Goal: Transaction & Acquisition: Purchase product/service

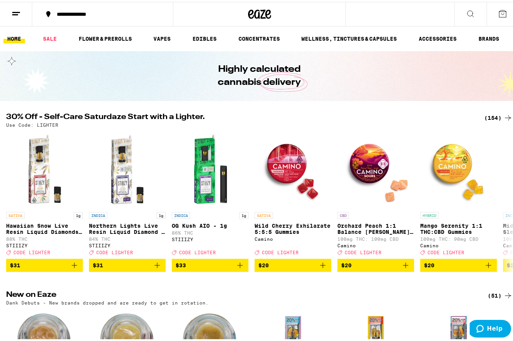
click at [485, 115] on div "(154)" at bounding box center [499, 115] width 28 height 9
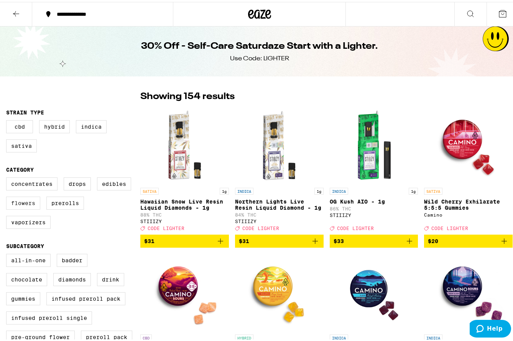
click at [21, 208] on label "Flowers" at bounding box center [23, 201] width 34 height 13
click at [8, 177] on input "Flowers" at bounding box center [8, 177] width 0 height 0
checkbox input "true"
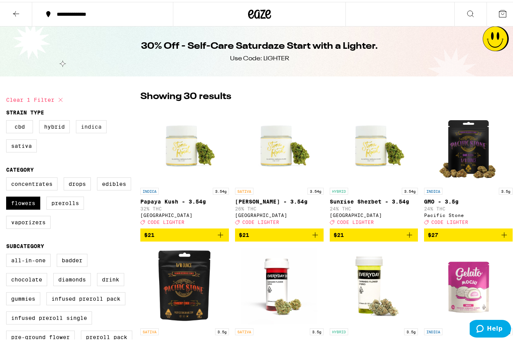
click at [88, 128] on label "Indica" at bounding box center [91, 124] width 31 height 13
click at [8, 120] on input "Indica" at bounding box center [8, 119] width 0 height 0
checkbox input "true"
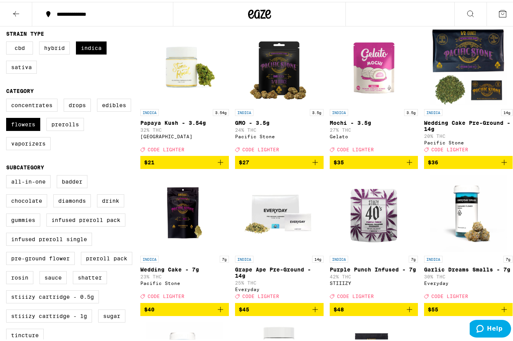
scroll to position [77, 0]
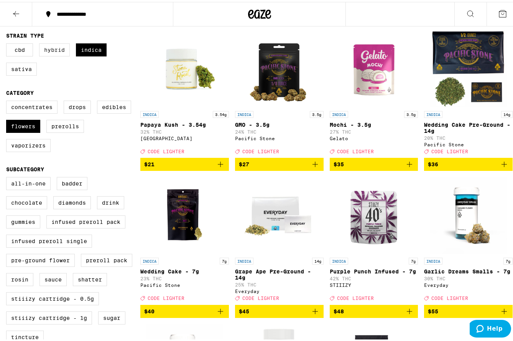
click at [53, 52] on label "Hybrid" at bounding box center [54, 47] width 31 height 13
click at [8, 43] on input "Hybrid" at bounding box center [8, 43] width 0 height 0
checkbox input "true"
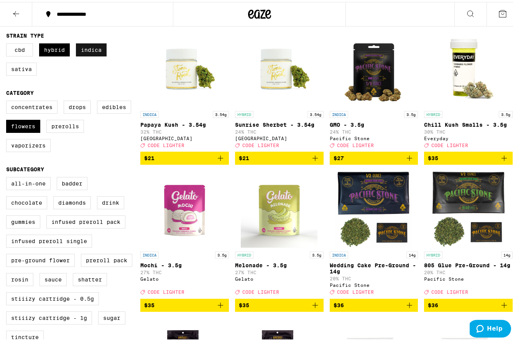
click at [84, 48] on label "Indica" at bounding box center [91, 47] width 31 height 13
click at [8, 43] on input "Indica" at bounding box center [8, 43] width 0 height 0
checkbox input "false"
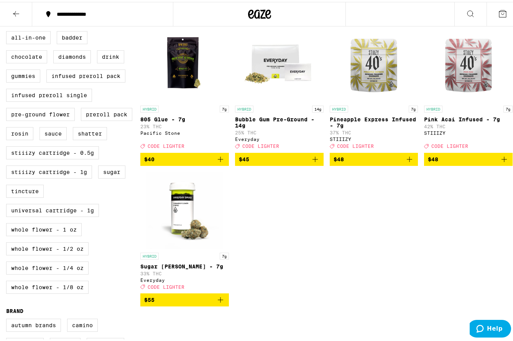
scroll to position [115, 0]
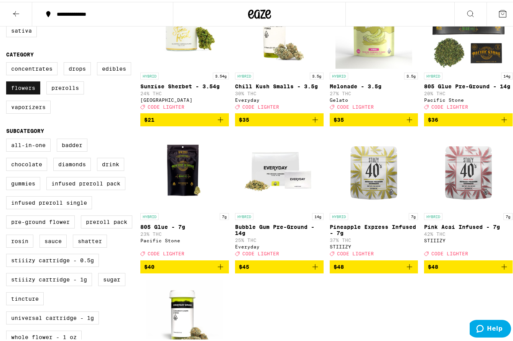
click at [15, 92] on label "Flowers" at bounding box center [23, 85] width 34 height 13
click at [8, 62] on input "Flowers" at bounding box center [8, 61] width 0 height 0
checkbox input "false"
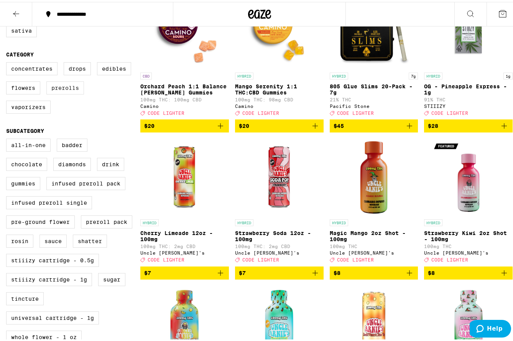
click at [67, 91] on label "Prerolls" at bounding box center [65, 85] width 38 height 13
click at [8, 62] on input "Prerolls" at bounding box center [8, 61] width 0 height 0
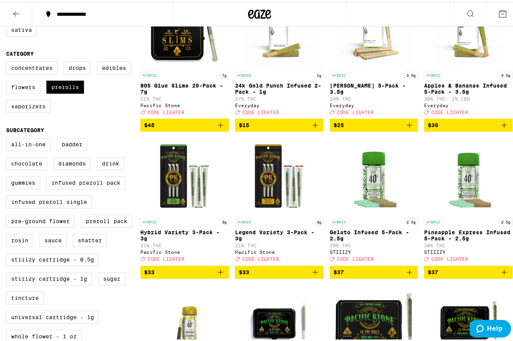
scroll to position [115, 0]
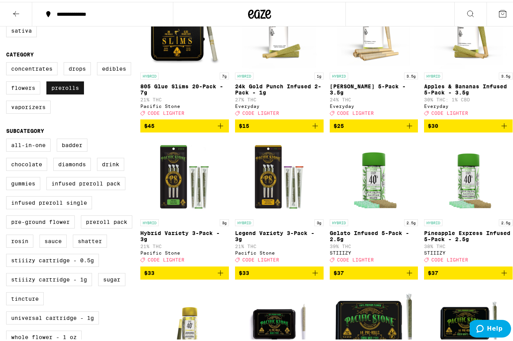
click at [57, 86] on label "Prerolls" at bounding box center [65, 85] width 38 height 13
click at [8, 62] on input "Prerolls" at bounding box center [8, 61] width 0 height 0
checkbox input "false"
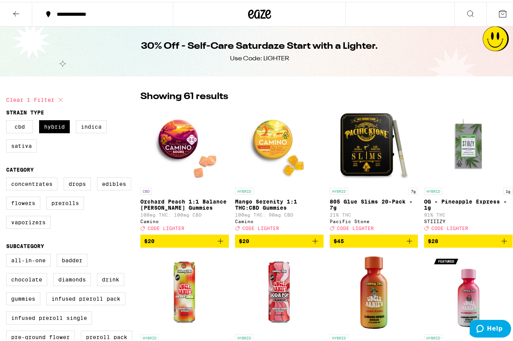
click at [52, 127] on label "Hybrid" at bounding box center [54, 124] width 31 height 13
click at [8, 120] on input "Hybrid" at bounding box center [8, 119] width 0 height 0
checkbox input "false"
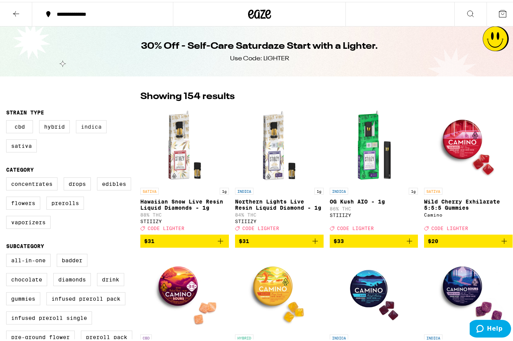
click at [94, 129] on label "Indica" at bounding box center [91, 124] width 31 height 13
click at [8, 120] on input "Indica" at bounding box center [8, 119] width 0 height 0
checkbox input "true"
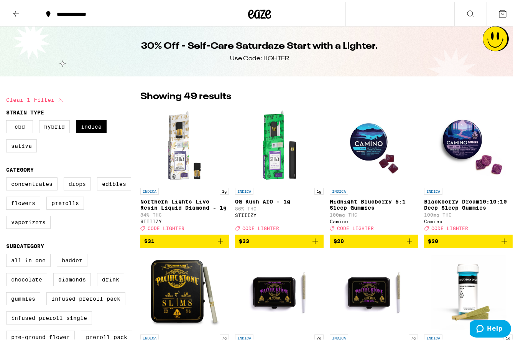
click at [73, 183] on label "Drops" at bounding box center [77, 181] width 27 height 13
click at [8, 177] on input "Drops" at bounding box center [8, 177] width 0 height 0
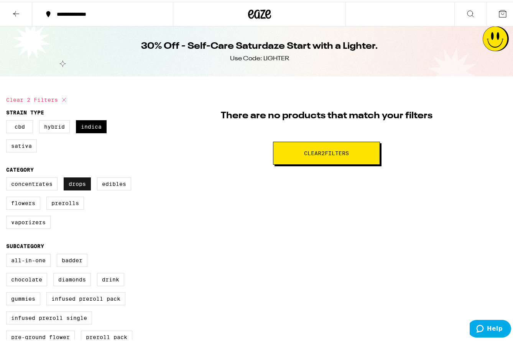
click at [73, 183] on label "Drops" at bounding box center [77, 181] width 27 height 13
click at [8, 177] on input "Drops" at bounding box center [8, 177] width 0 height 0
checkbox input "false"
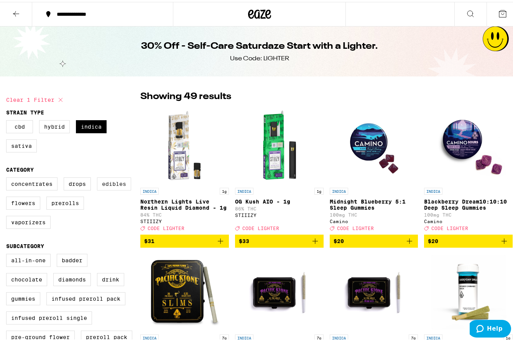
click at [107, 185] on label "Edibles" at bounding box center [114, 181] width 34 height 13
click at [8, 177] on input "Edibles" at bounding box center [8, 177] width 0 height 0
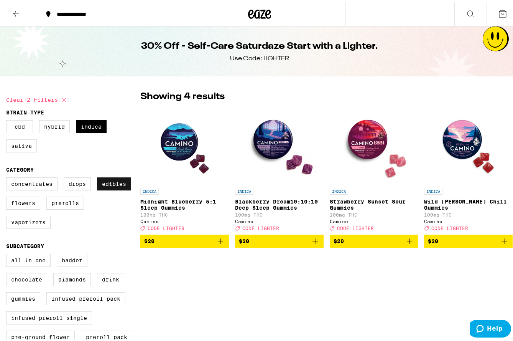
click at [107, 185] on label "Edibles" at bounding box center [114, 181] width 34 height 13
click at [8, 177] on input "Edibles" at bounding box center [8, 177] width 0 height 0
checkbox input "false"
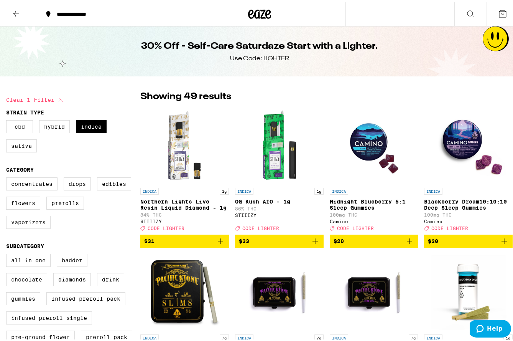
click at [35, 224] on label "Vaporizers" at bounding box center [28, 220] width 45 height 13
click at [8, 177] on input "Vaporizers" at bounding box center [8, 177] width 0 height 0
checkbox input "true"
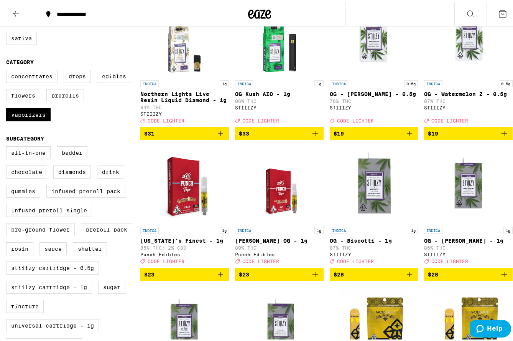
scroll to position [38, 0]
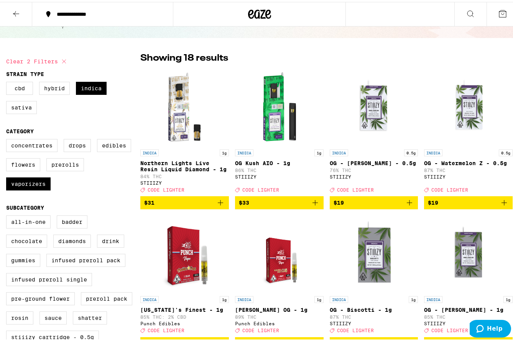
click at [13, 11] on icon at bounding box center [16, 11] width 9 height 9
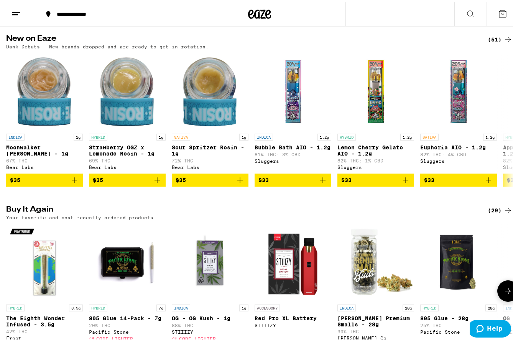
scroll to position [422, 0]
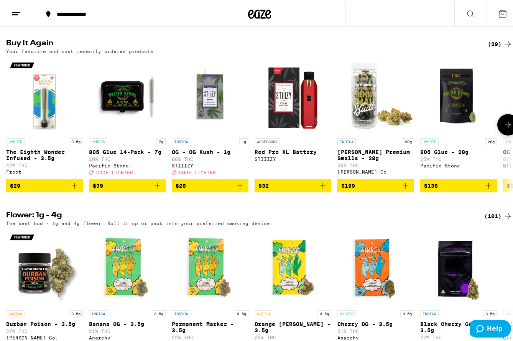
click at [504, 127] on icon at bounding box center [508, 122] width 9 height 9
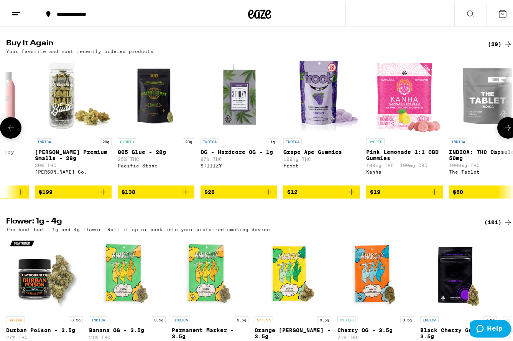
scroll to position [0, 417]
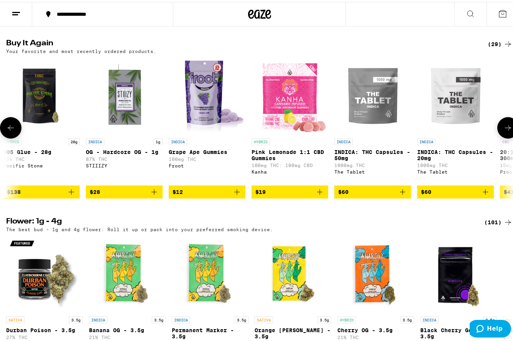
click at [505, 129] on icon at bounding box center [508, 125] width 6 height 5
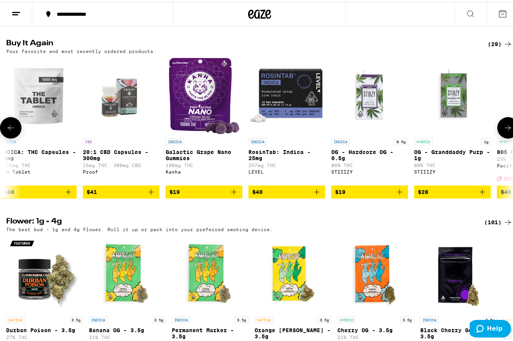
click at [505, 129] on icon at bounding box center [508, 125] width 6 height 5
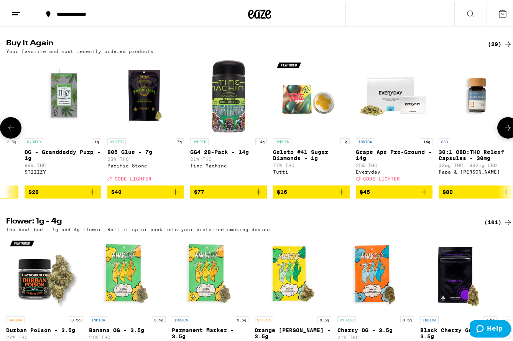
scroll to position [0, 1252]
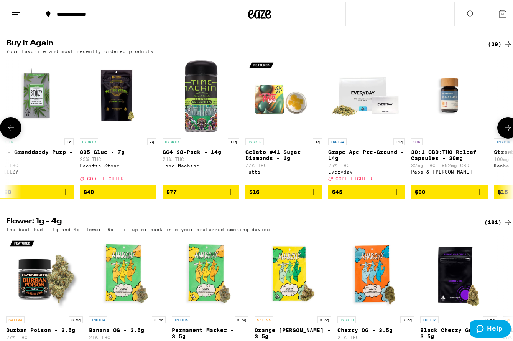
click at [505, 129] on icon at bounding box center [508, 125] width 6 height 5
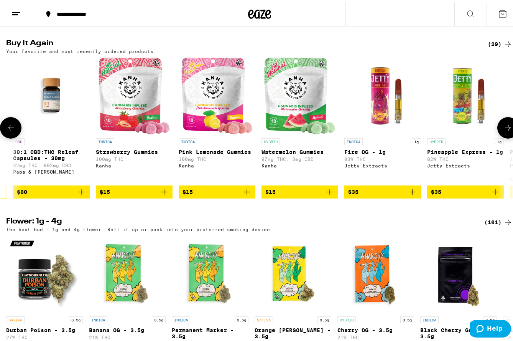
scroll to position [0, 1670]
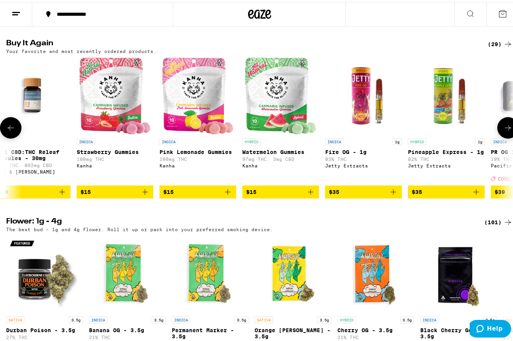
click at [505, 129] on icon at bounding box center [508, 125] width 6 height 5
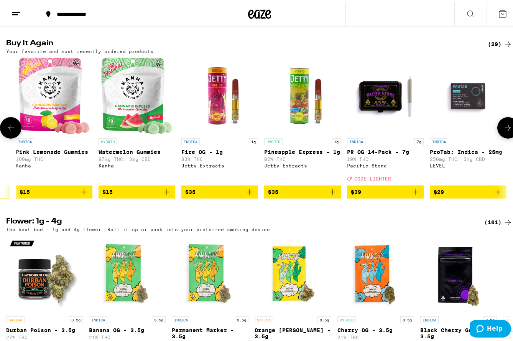
scroll to position [0, 1902]
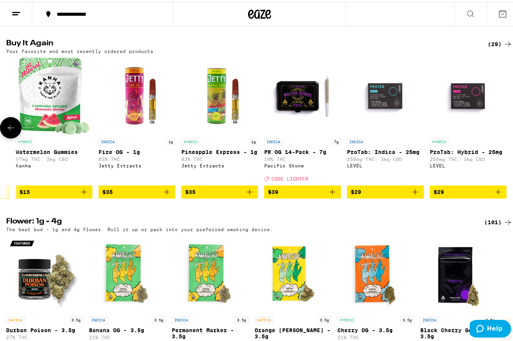
click at [6, 137] on button at bounding box center [10, 125] width 21 height 21
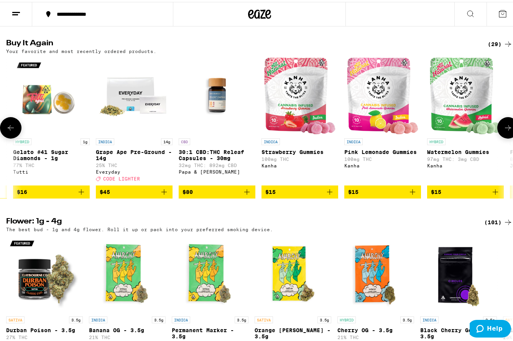
click at [6, 137] on button at bounding box center [10, 125] width 21 height 21
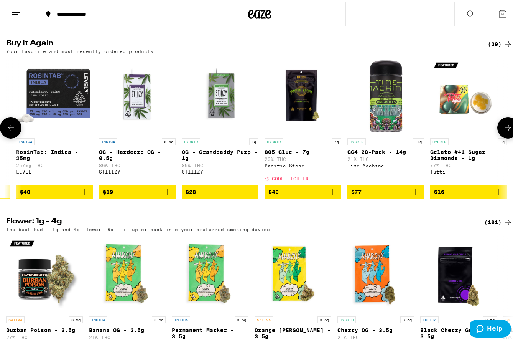
click at [6, 137] on button at bounding box center [10, 125] width 21 height 21
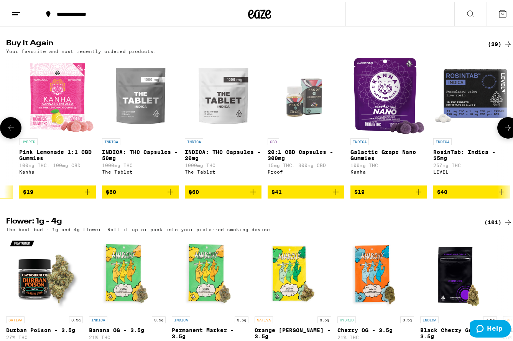
click at [6, 137] on button at bounding box center [10, 125] width 21 height 21
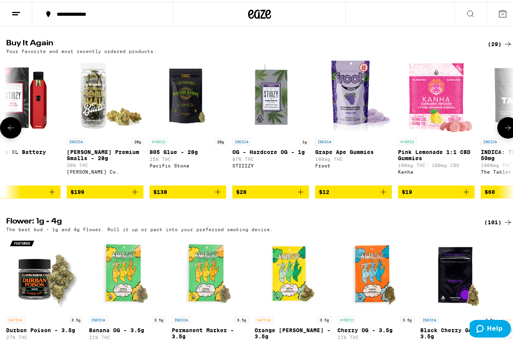
scroll to position [0, 233]
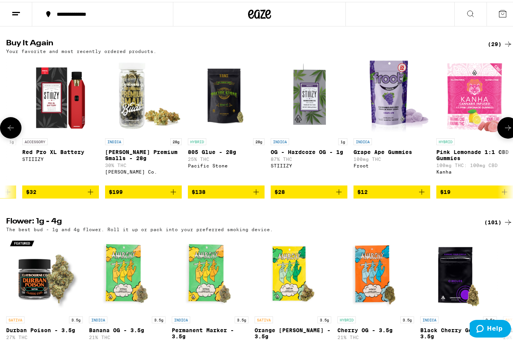
click at [6, 137] on button at bounding box center [10, 125] width 21 height 21
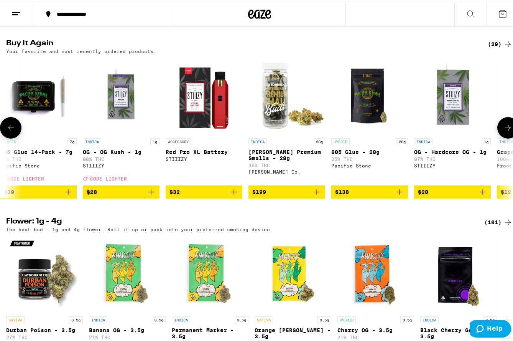
scroll to position [0, 0]
